Goal: Task Accomplishment & Management: Use online tool/utility

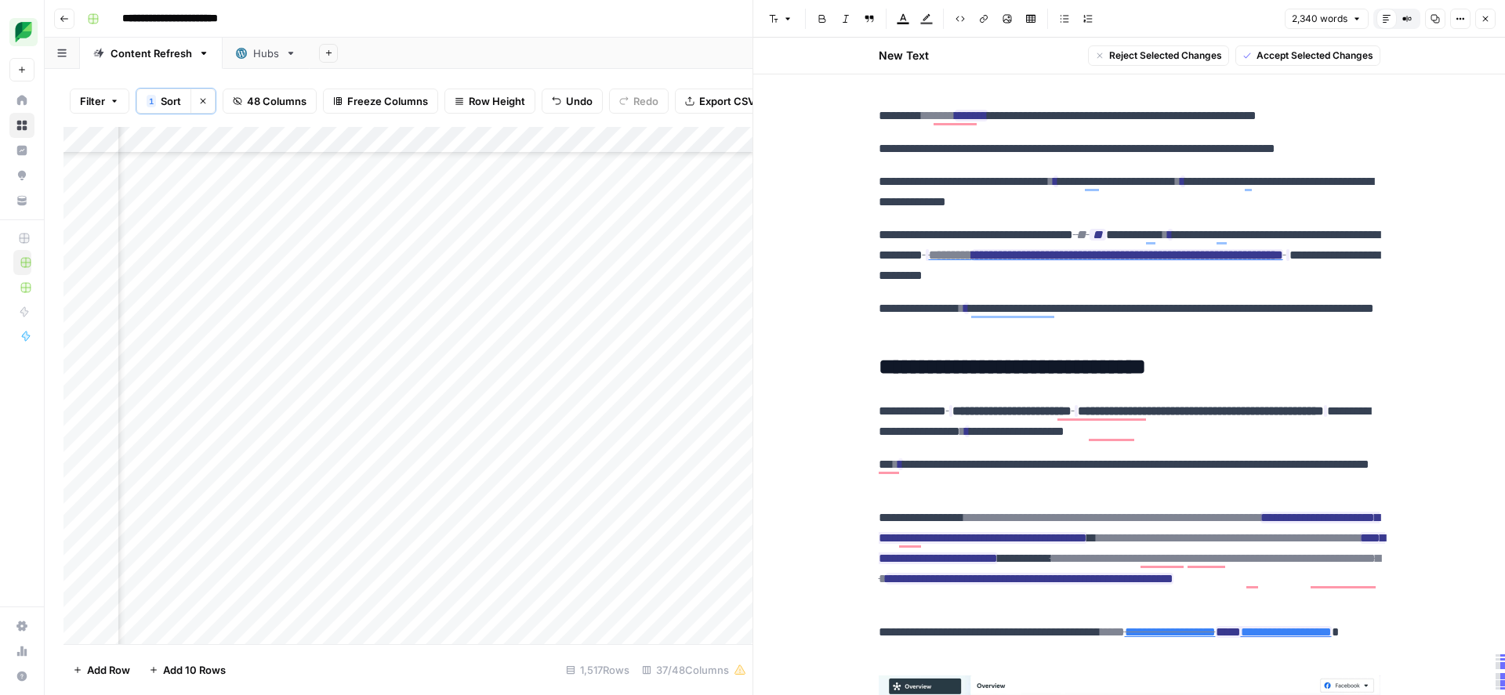
scroll to position [7831, 0]
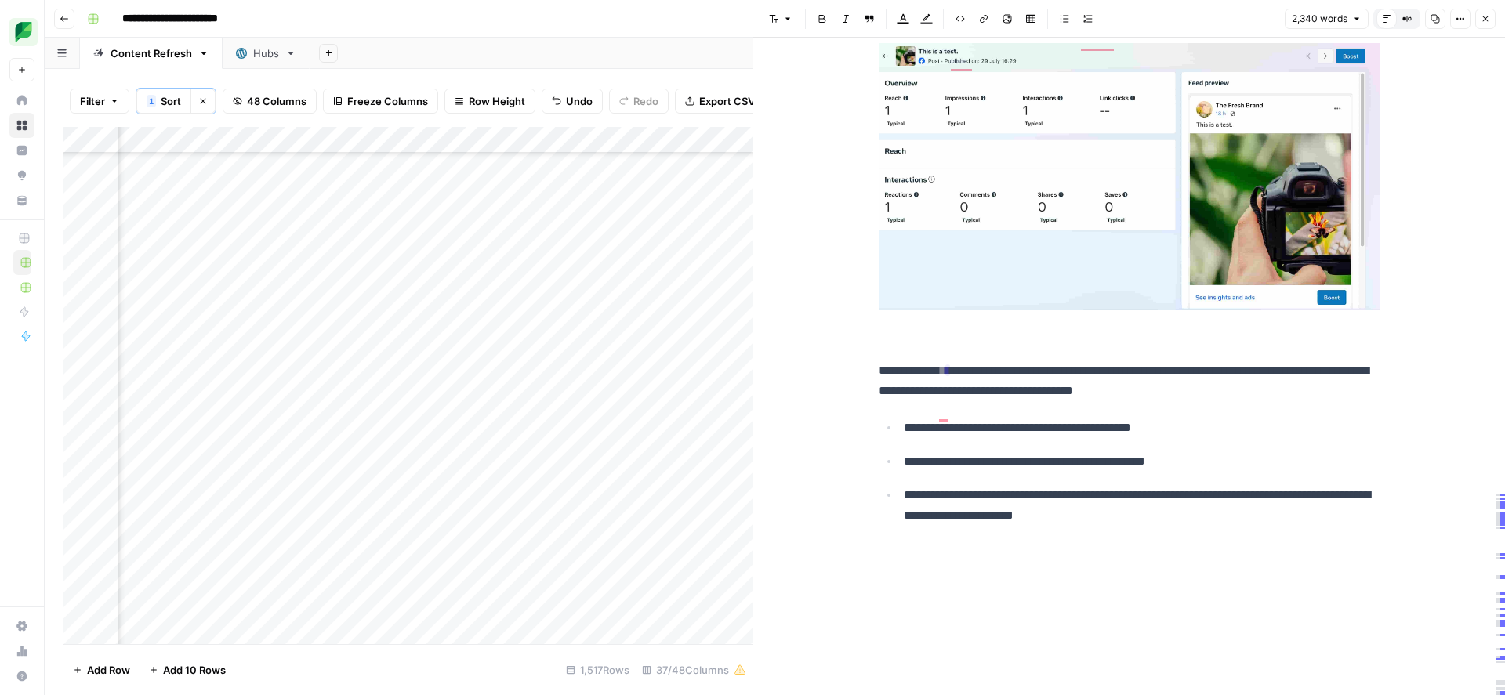
click at [1488, 20] on icon "button" at bounding box center [1484, 18] width 9 height 9
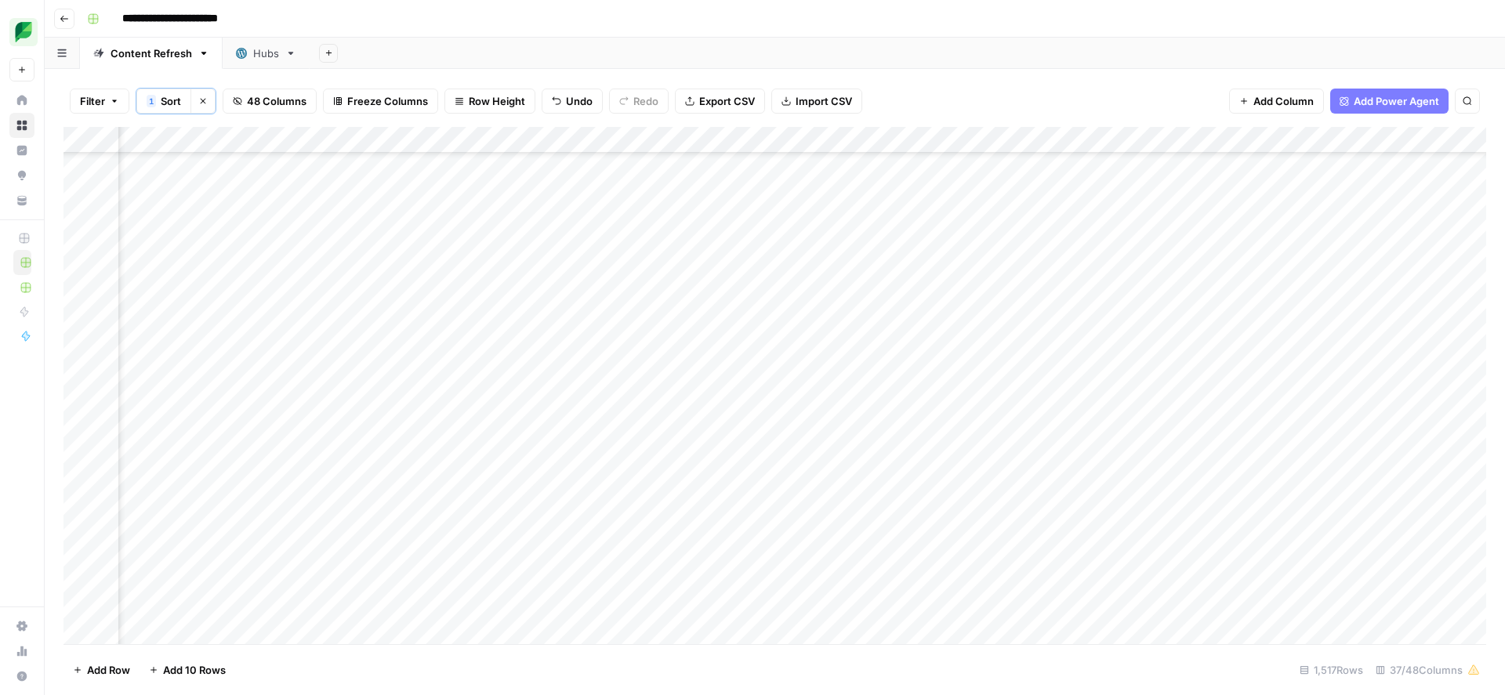
scroll to position [27819, 730]
click at [719, 458] on div "Add Column" at bounding box center [774, 385] width 1422 height 517
click at [849, 454] on div "Add Column" at bounding box center [774, 385] width 1422 height 517
click at [1063, 447] on div "Add Column" at bounding box center [774, 385] width 1422 height 517
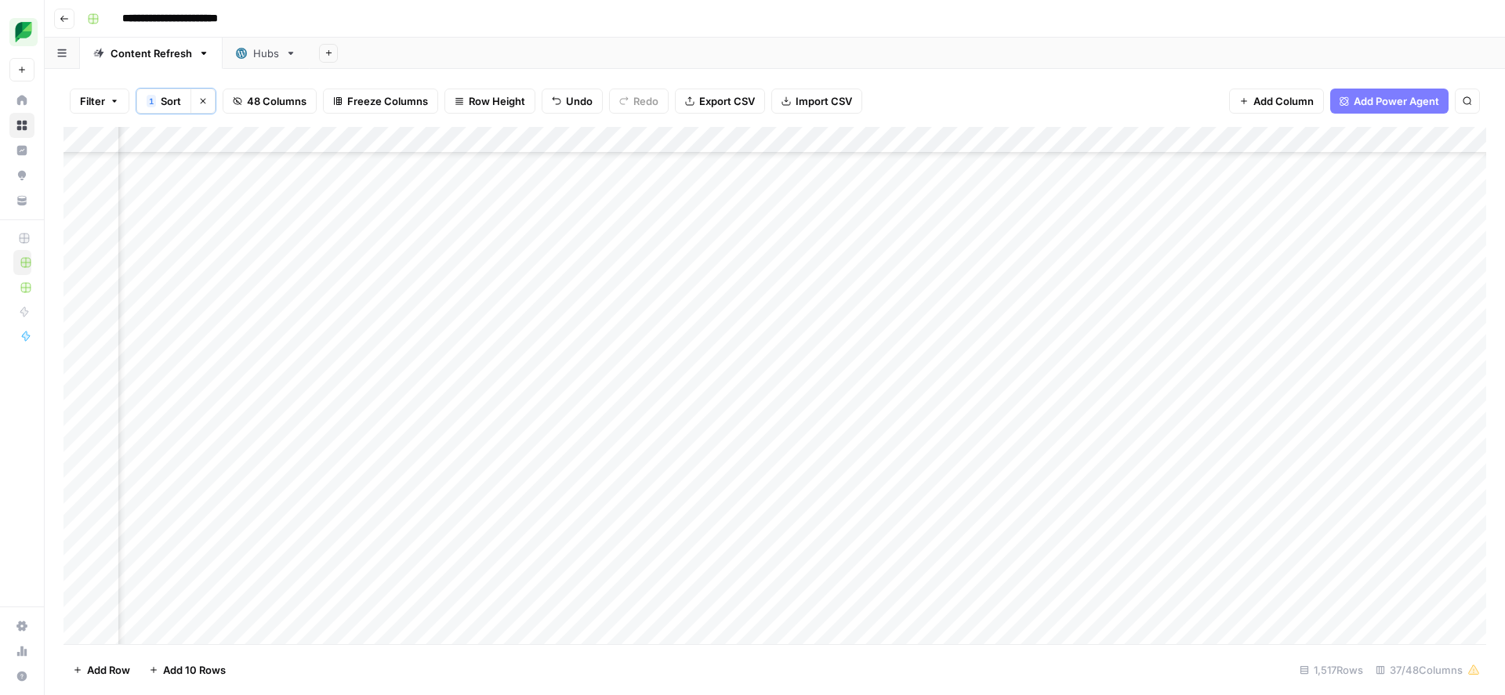
click at [1035, 454] on div "Add Column" at bounding box center [774, 385] width 1422 height 517
click at [1039, 545] on button "Large" at bounding box center [1028, 543] width 40 height 19
click at [1182, 453] on div "Add Column" at bounding box center [774, 385] width 1422 height 517
click at [223, 448] on div "Add Column" at bounding box center [774, 385] width 1422 height 517
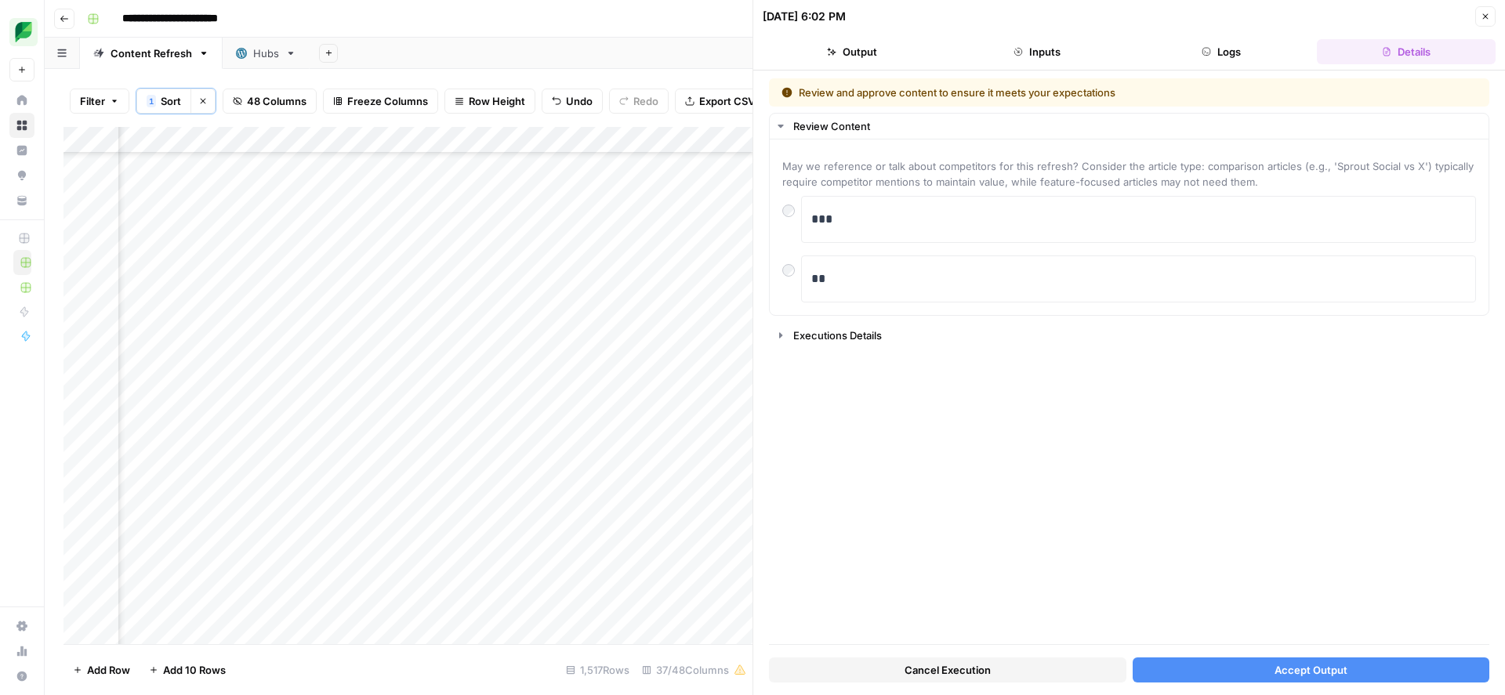
click at [1260, 673] on button "Accept Output" at bounding box center [1310, 669] width 357 height 25
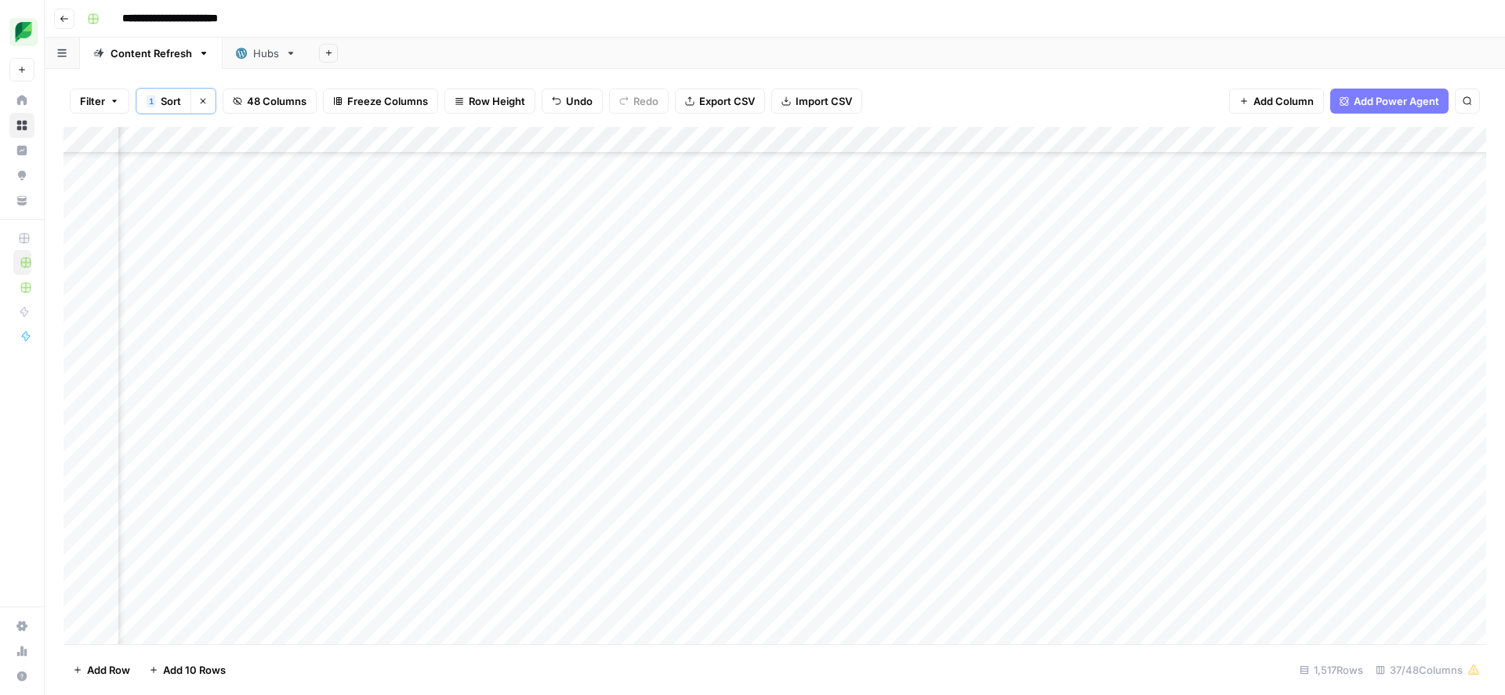
scroll to position [27819, 1875]
